Goal: Task Accomplishment & Management: Use online tool/utility

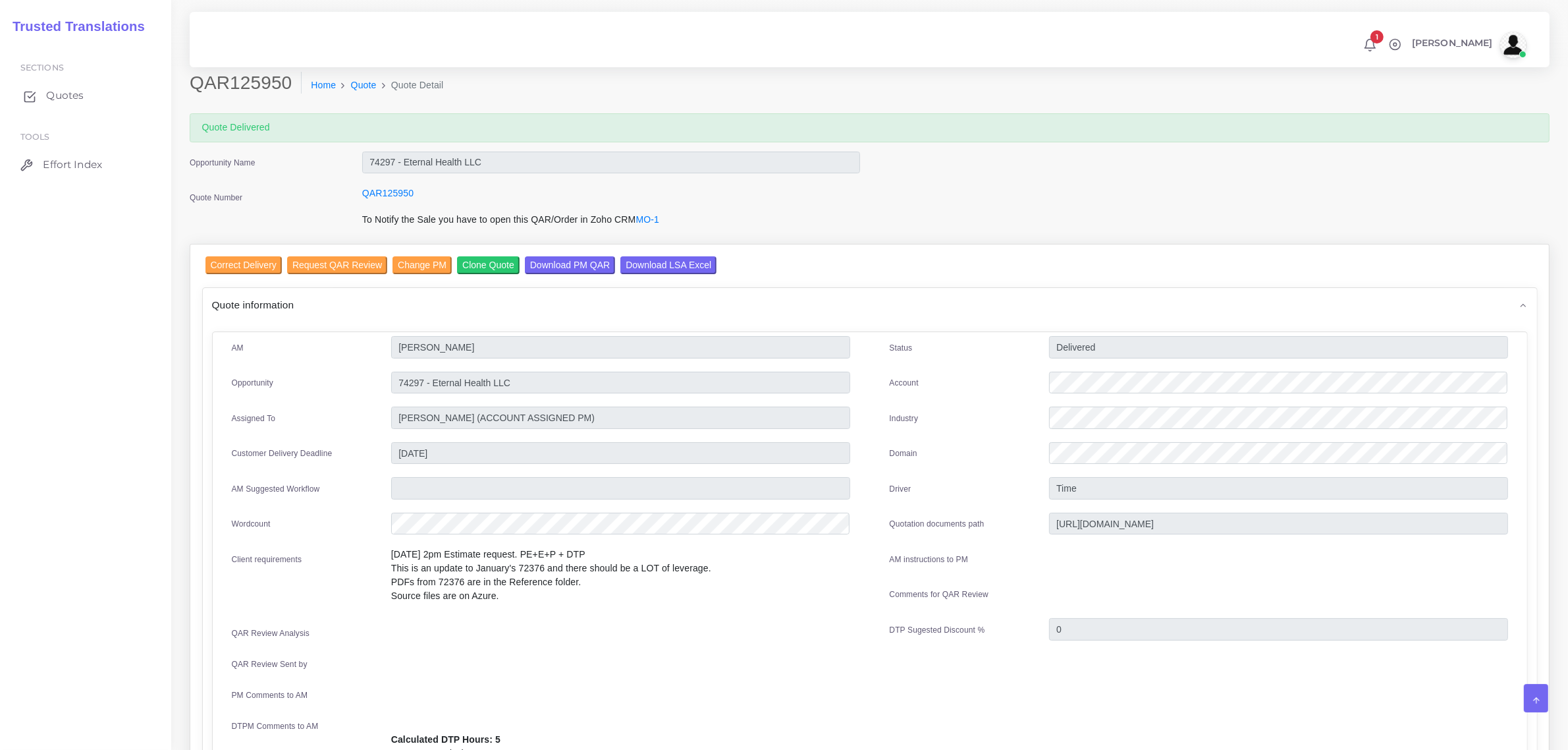
drag, startPoint x: 0, startPoint y: 0, endPoint x: 56, endPoint y: 94, distance: 109.4
click at [56, 94] on span "Quotes" at bounding box center [65, 95] width 37 height 14
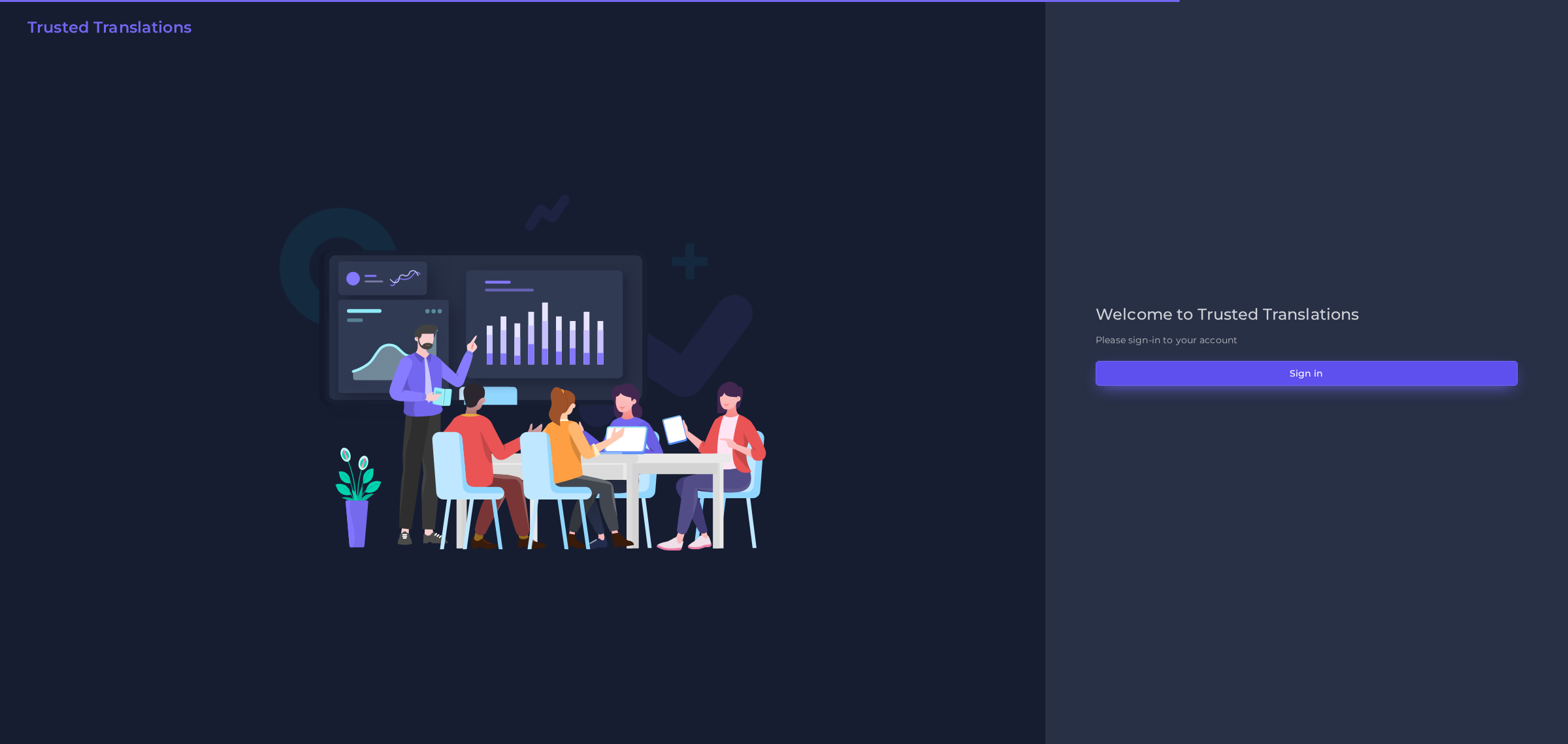
click at [1301, 377] on button "Sign in" at bounding box center [1306, 373] width 422 height 25
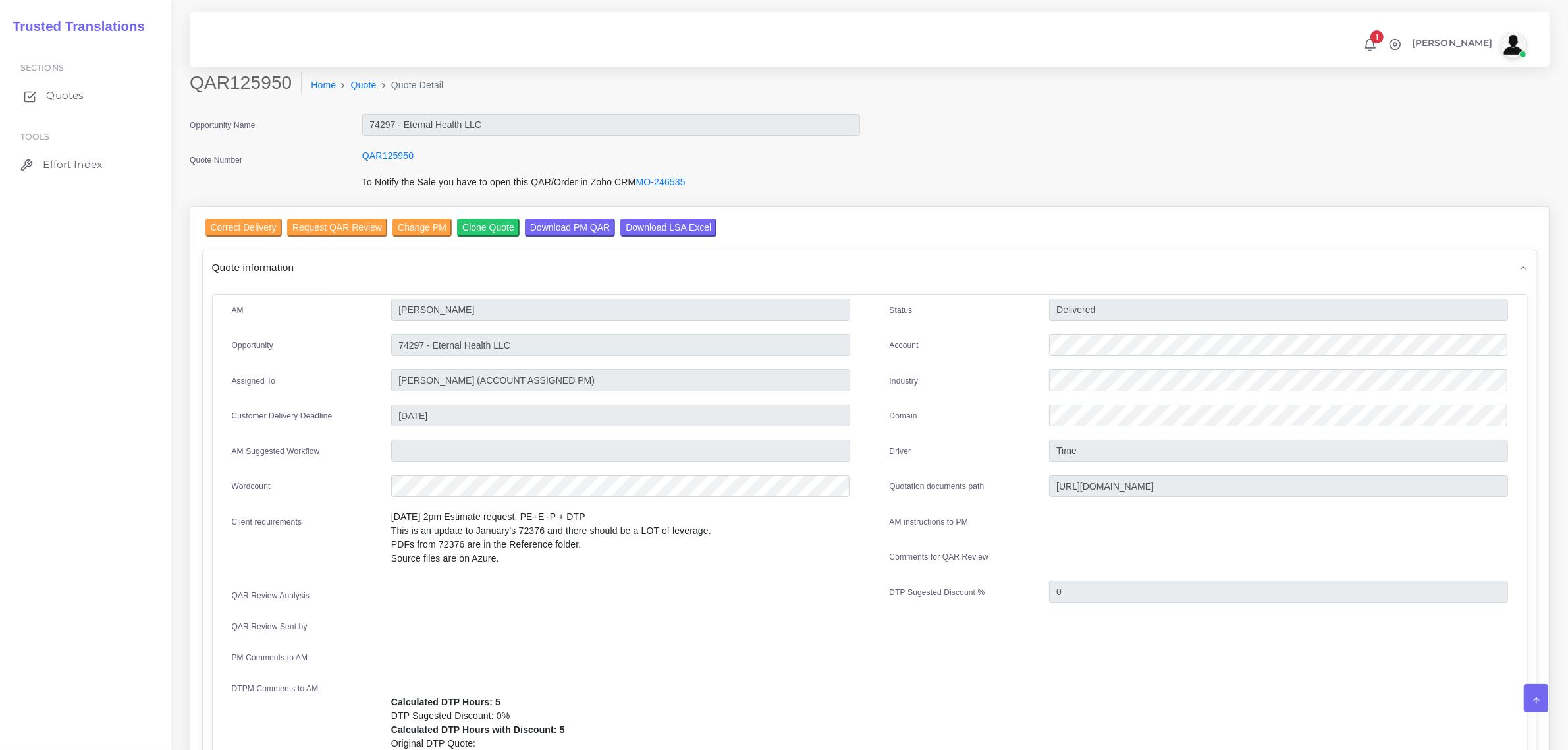
click at [56, 94] on span "Quotes" at bounding box center [65, 95] width 37 height 14
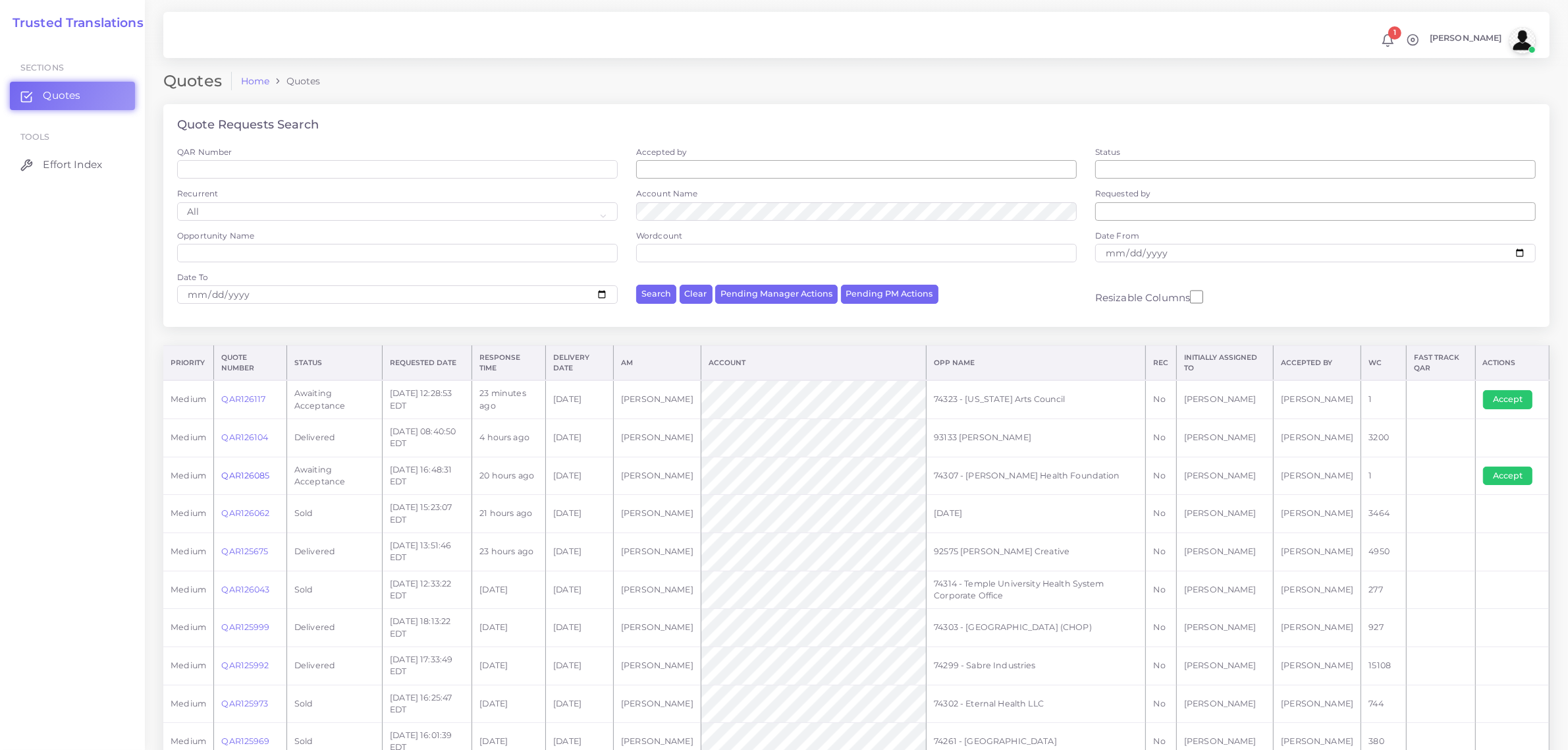
click at [247, 473] on link "QAR126085" at bounding box center [245, 475] width 48 height 10
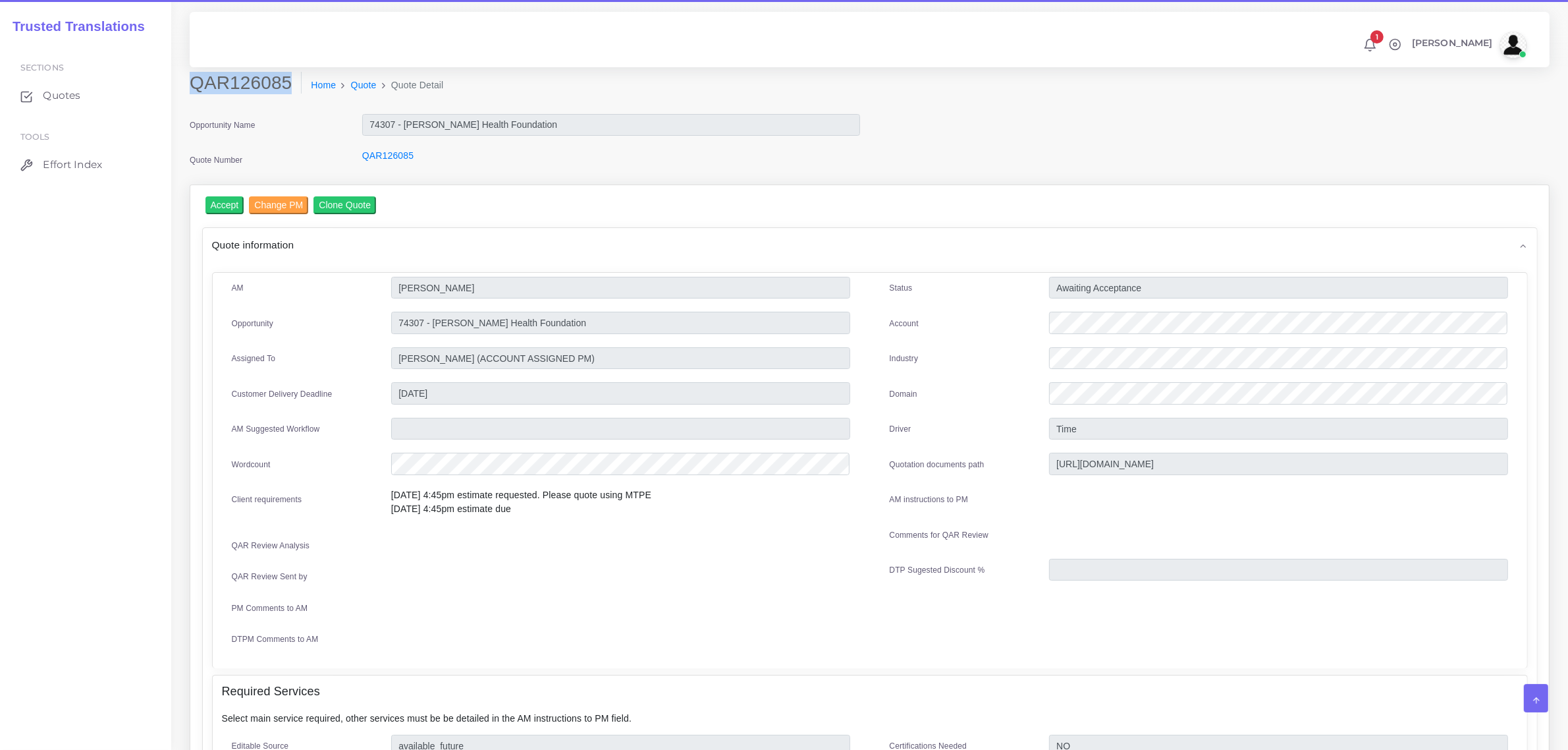
drag, startPoint x: 192, startPoint y: 82, endPoint x: 285, endPoint y: 84, distance: 93.0
click at [285, 84] on h2 "QAR126085" at bounding box center [245, 83] width 112 height 22
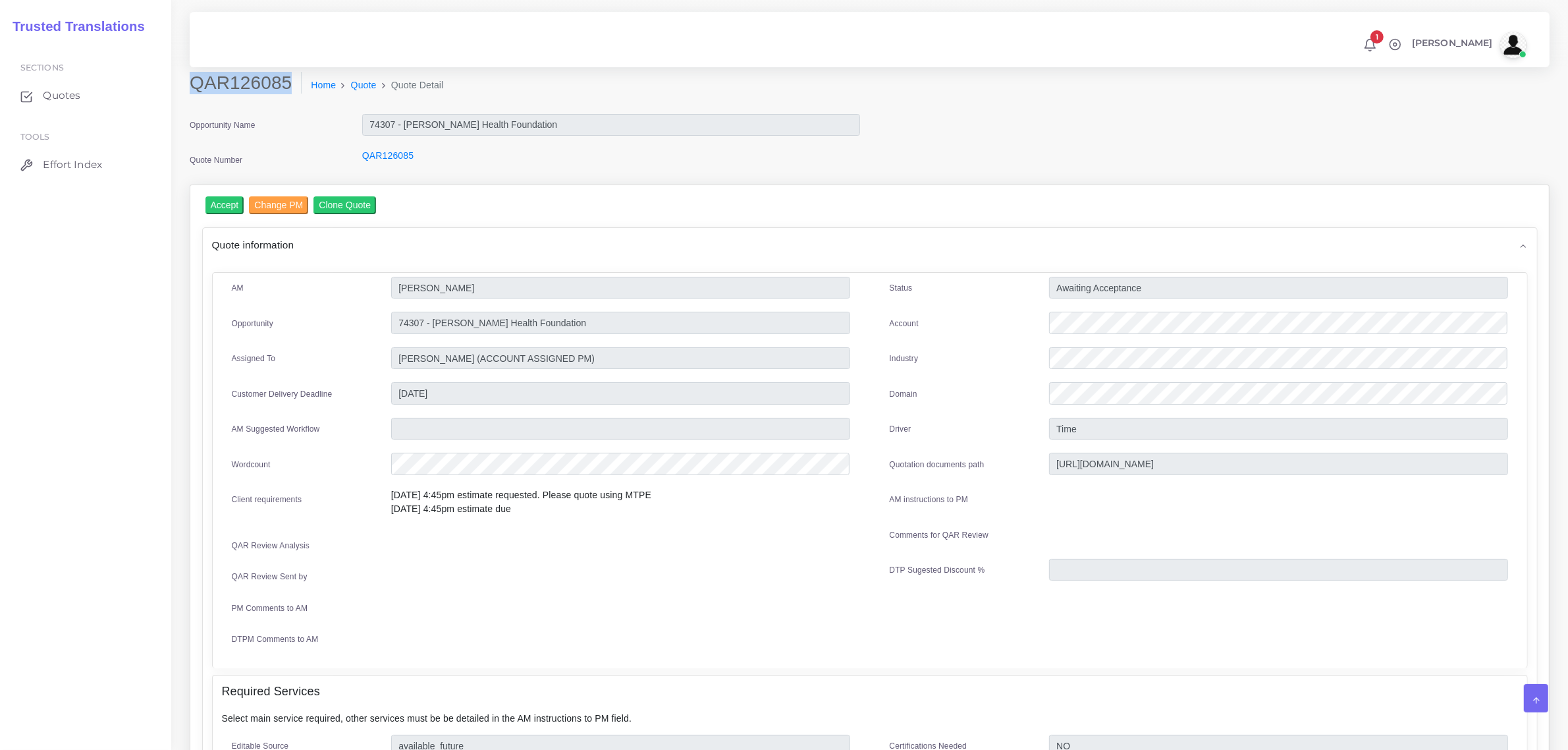
copy h2 "QAR126085"
click at [228, 202] on input "Accept" at bounding box center [225, 205] width 39 height 18
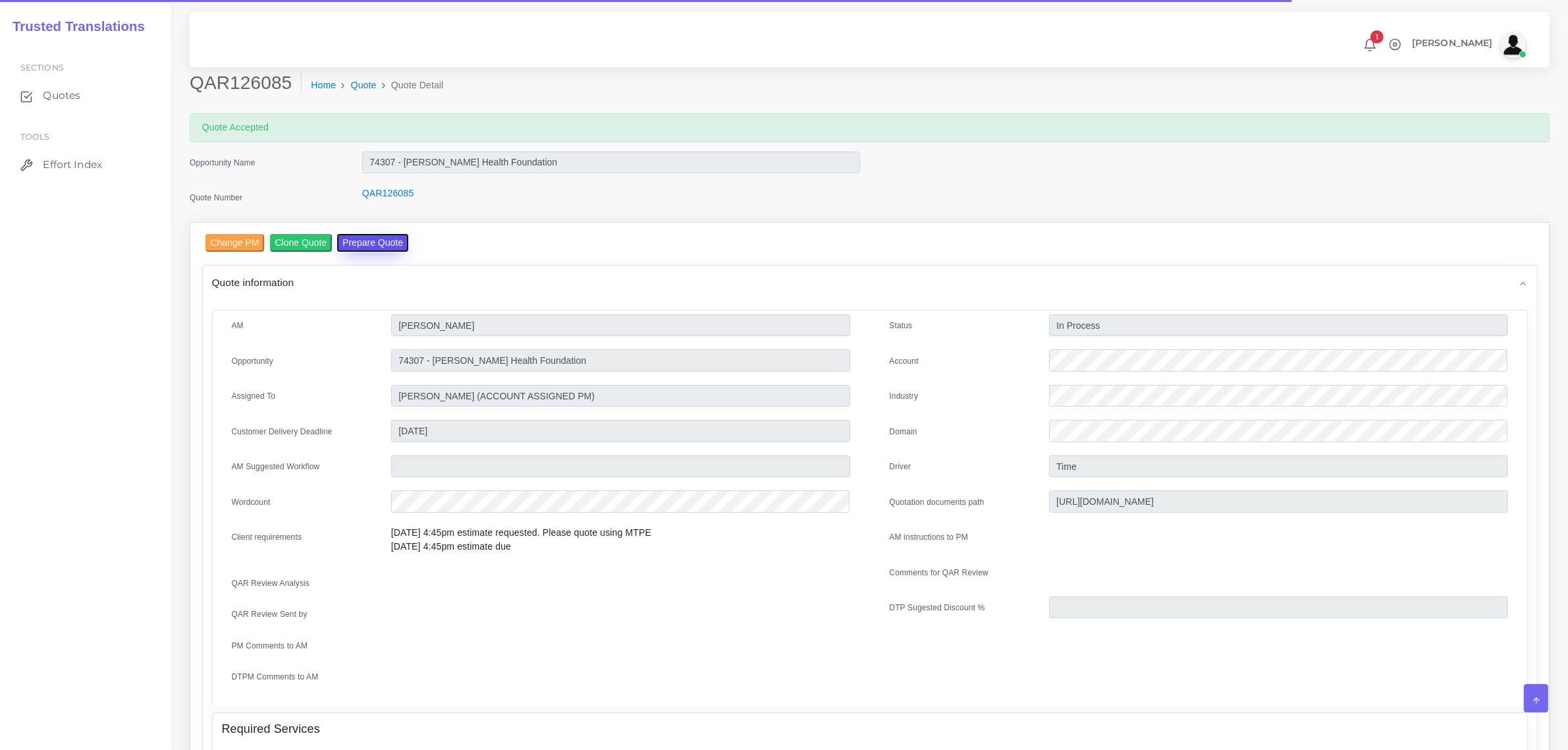
click at [374, 247] on button "Prepare Quote" at bounding box center [372, 243] width 71 height 18
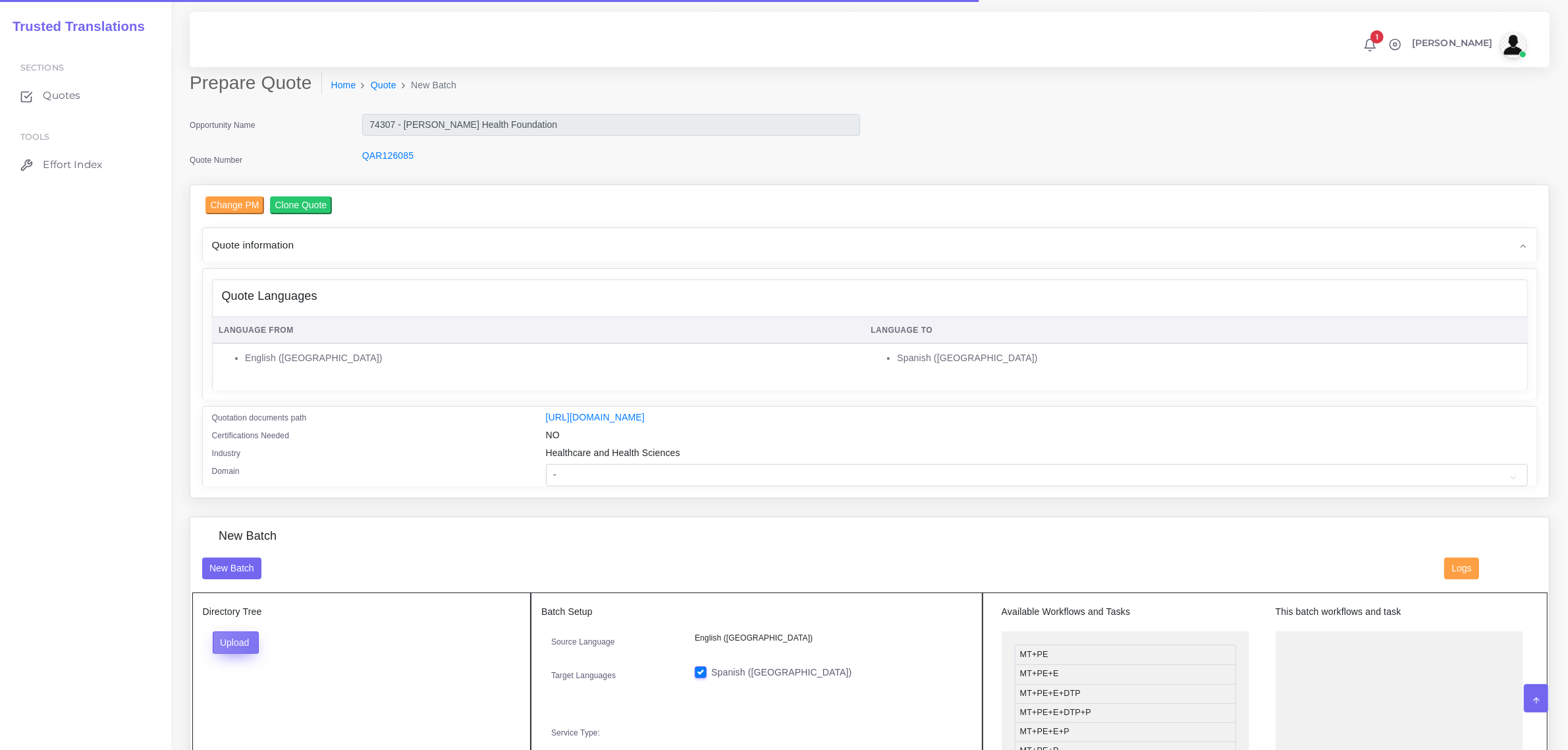
click at [251, 642] on button "Upload" at bounding box center [236, 642] width 47 height 22
click at [254, 687] on label "Files" at bounding box center [259, 692] width 91 height 17
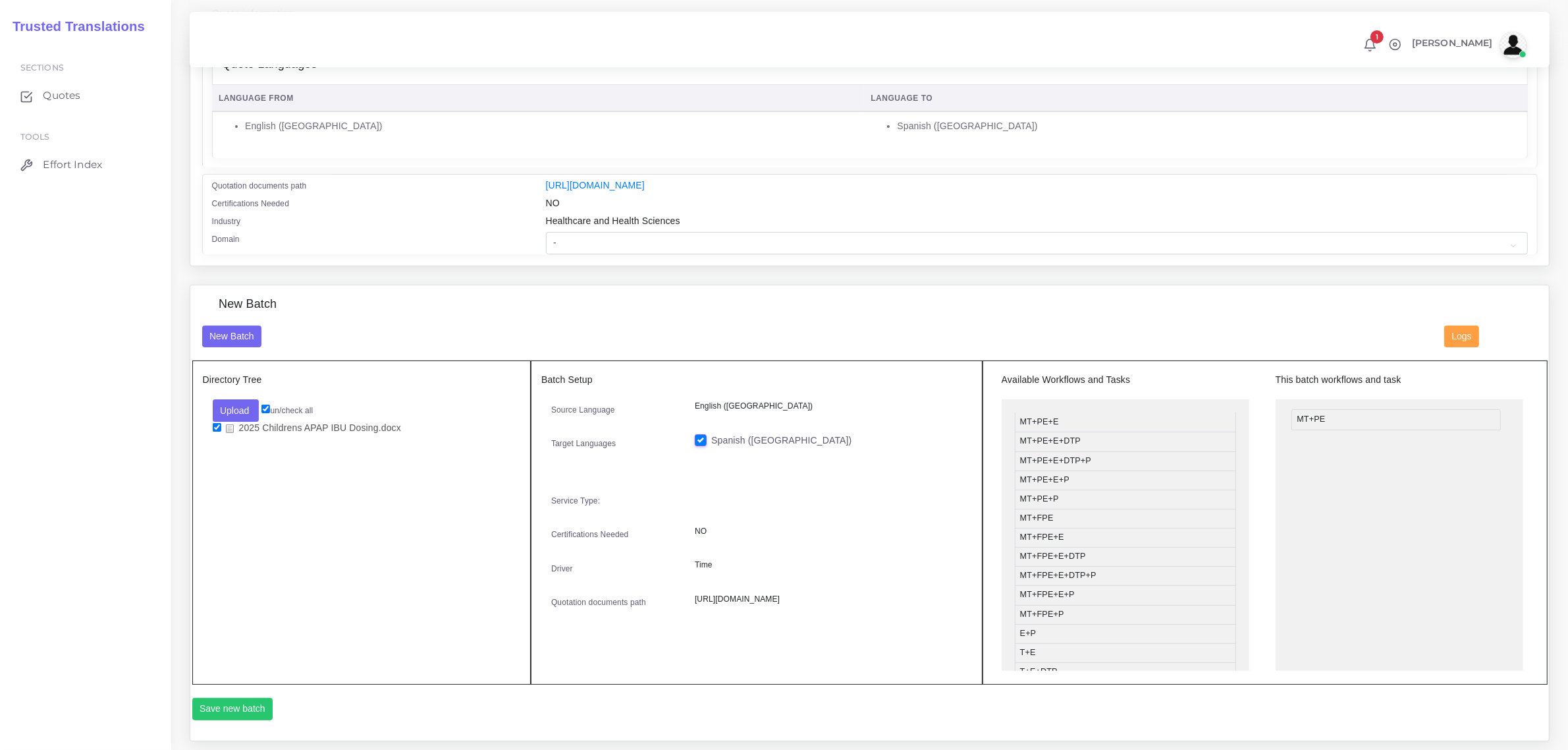
drag, startPoint x: 1068, startPoint y: 412, endPoint x: 1345, endPoint y: 409, distance: 277.0
drag, startPoint x: 1055, startPoint y: 619, endPoint x: 1329, endPoint y: 443, distance: 325.7
click at [212, 704] on button "Save new batch" at bounding box center [233, 709] width 81 height 22
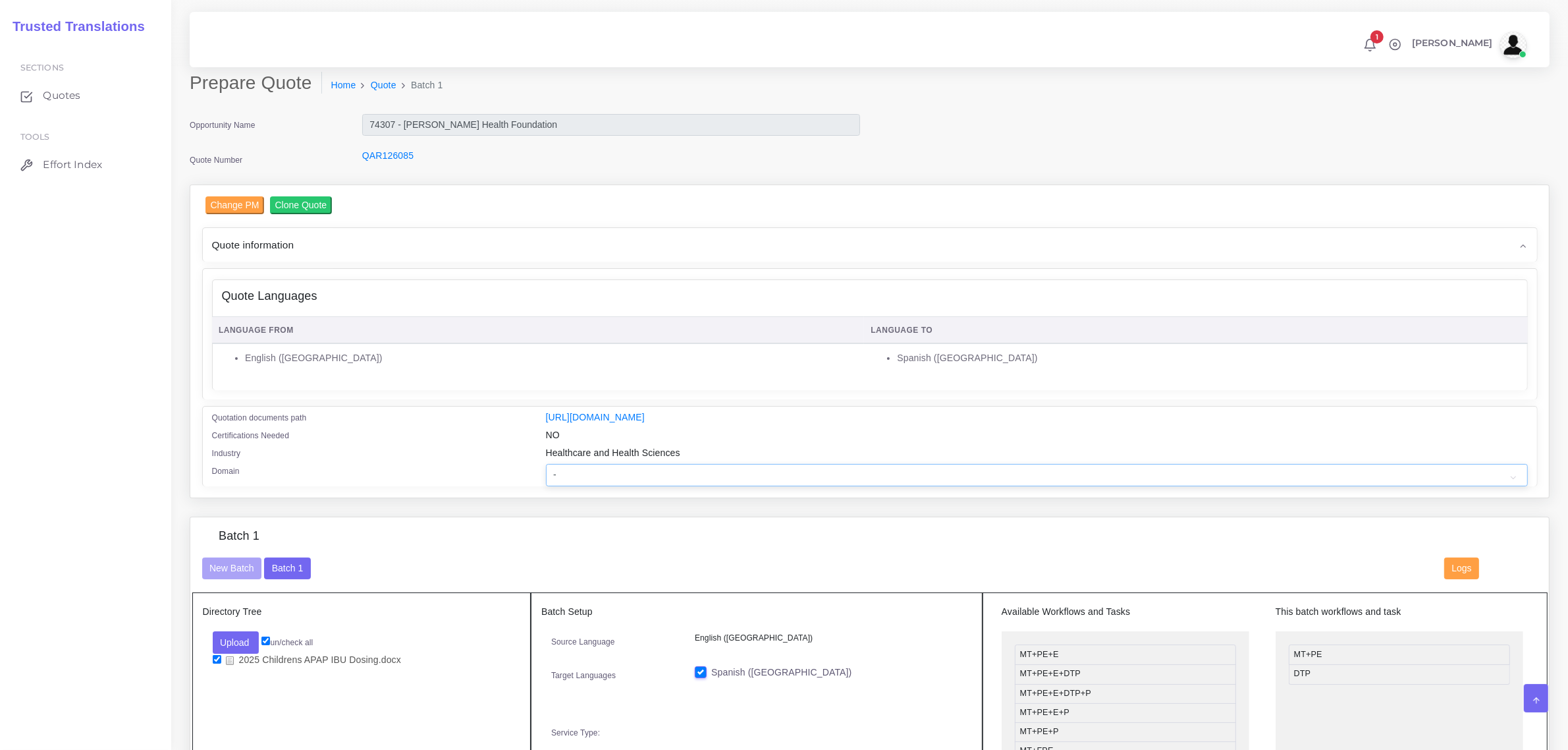
click at [570, 469] on select "- Advertising and Media Agriculture, Forestry and Fishing Architecture, Buildin…" at bounding box center [1036, 475] width 982 height 22
select select "Healthcare and Health Sciences"
click at [546, 464] on select "- Advertising and Media Agriculture, Forestry and Fishing Architecture, Buildin…" at bounding box center [1036, 475] width 982 height 22
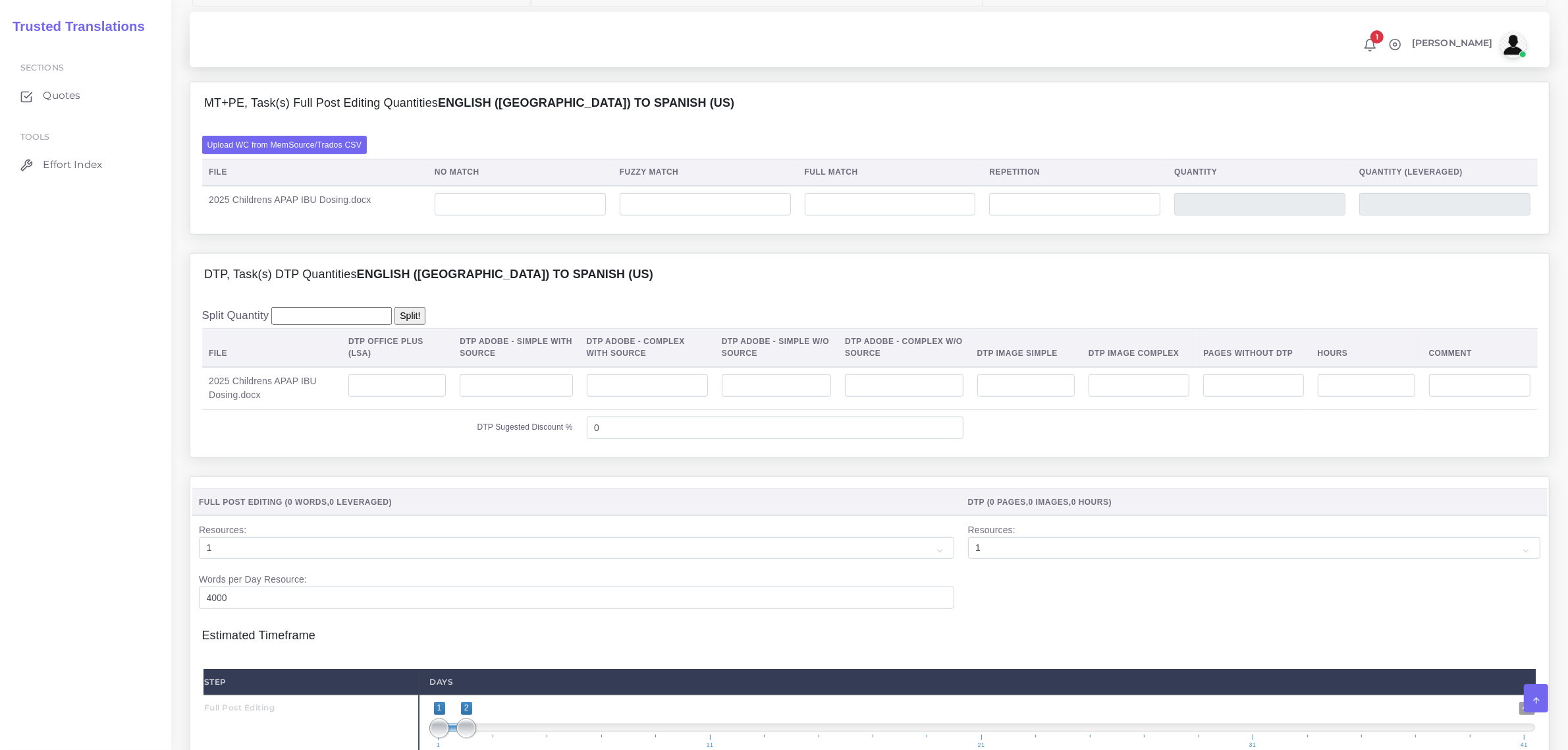
scroll to position [989, 0]
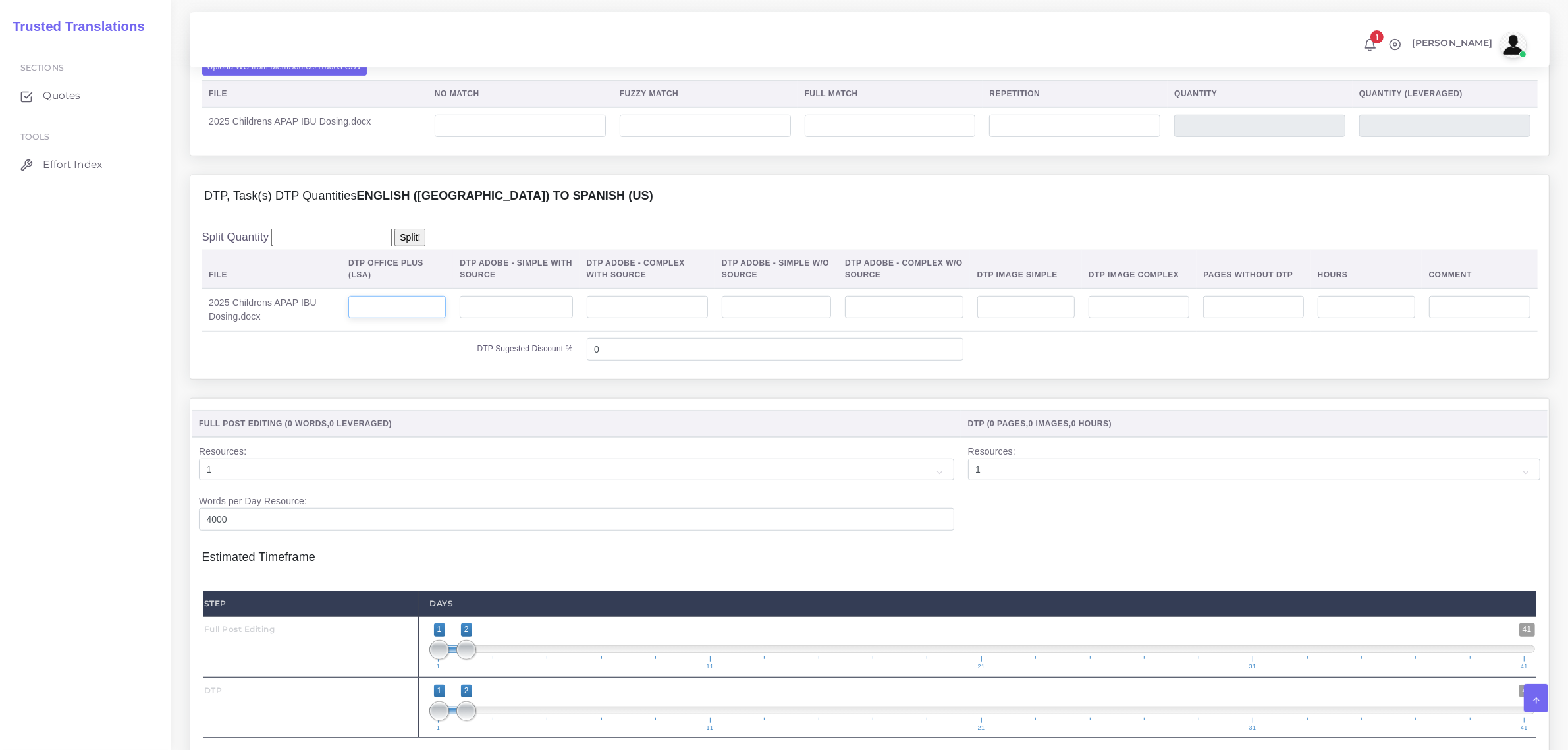
click at [425, 318] on input "number" at bounding box center [397, 307] width 97 height 22
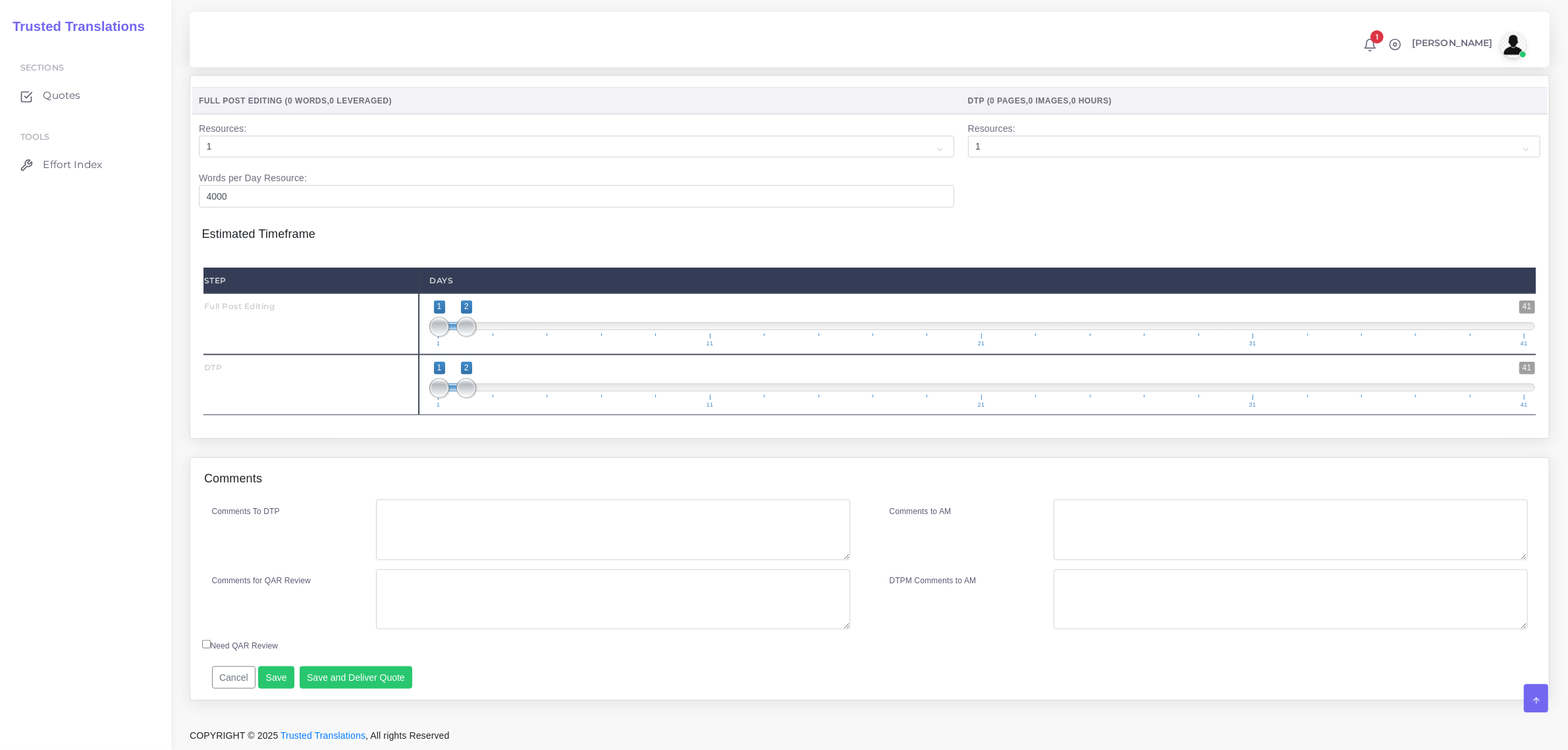
scroll to position [1339, 0]
type input "2"
type input "1;1"
drag, startPoint x: 468, startPoint y: 331, endPoint x: 453, endPoint y: 331, distance: 15.0
click at [453, 331] on span "1 41 1 1 1 — 1 1 11 21 31 41" at bounding box center [982, 323] width 1106 height 46
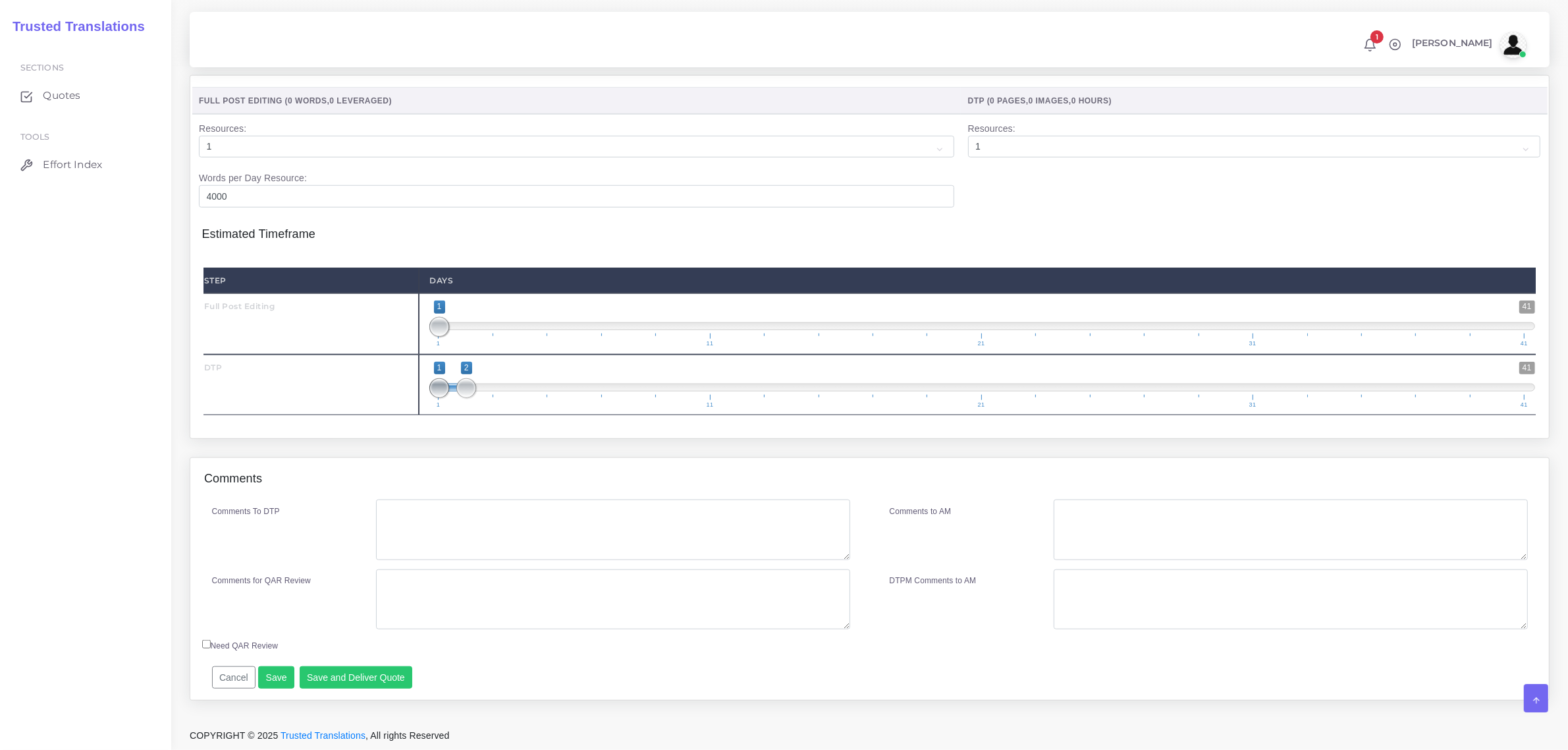
type input "2;2"
drag, startPoint x: 439, startPoint y: 394, endPoint x: 481, endPoint y: 399, distance: 42.3
click at [478, 397] on span "1 41 2 2 2 — 2 1 11 21 31 41" at bounding box center [982, 385] width 1106 height 46
click at [261, 679] on button "Save" at bounding box center [276, 677] width 37 height 22
